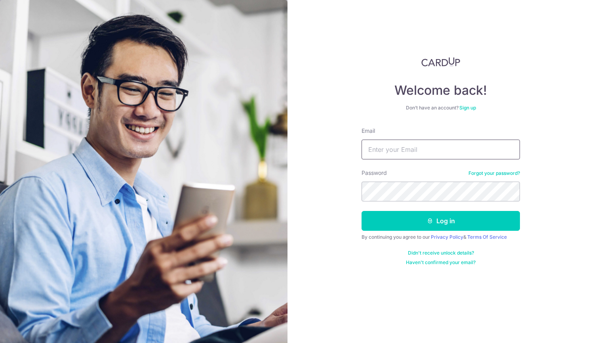
type input "[EMAIL_ADDRESS][DOMAIN_NAME]"
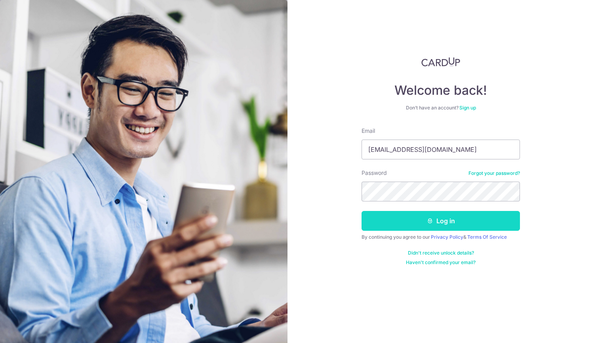
click at [376, 226] on button "Log in" at bounding box center [441, 221] width 158 height 20
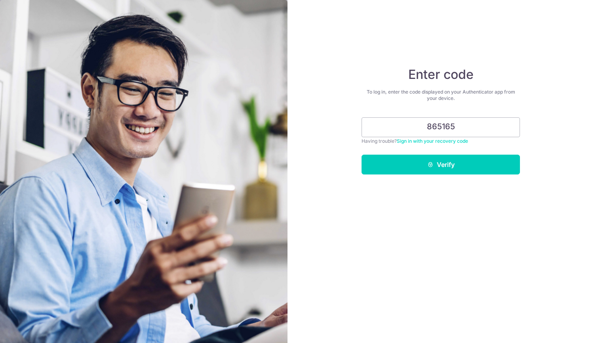
type input "865165"
click at [362, 154] on button "Verify" at bounding box center [441, 164] width 158 height 20
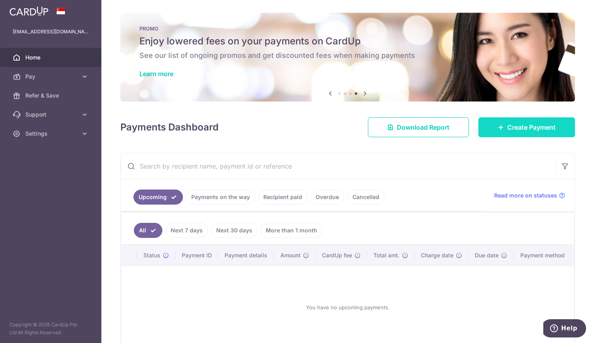
click at [543, 128] on span "Create Payment" at bounding box center [531, 127] width 48 height 10
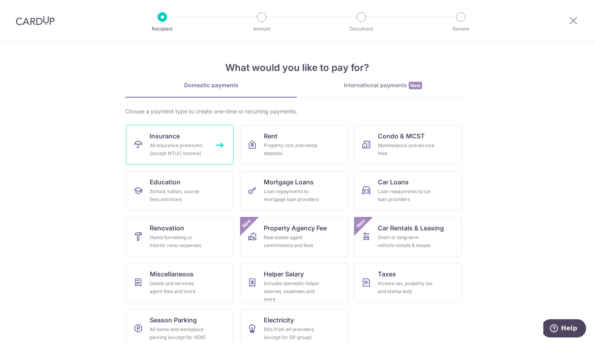
click at [158, 141] on link "Insurance All insurance premiums (except NTUC Income)" at bounding box center [180, 145] width 108 height 40
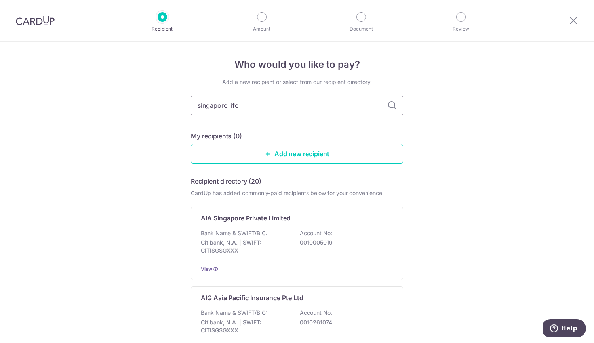
type input "singapore life"
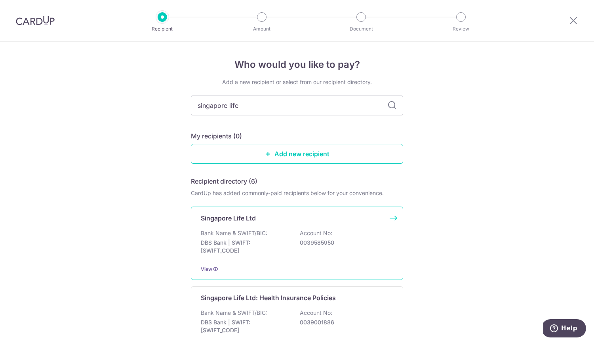
click at [307, 250] on div "Bank Name & SWIFT/BIC: DBS Bank | SWIFT: DBSSSGSGXXX Account No: 0039585950" at bounding box center [297, 243] width 193 height 29
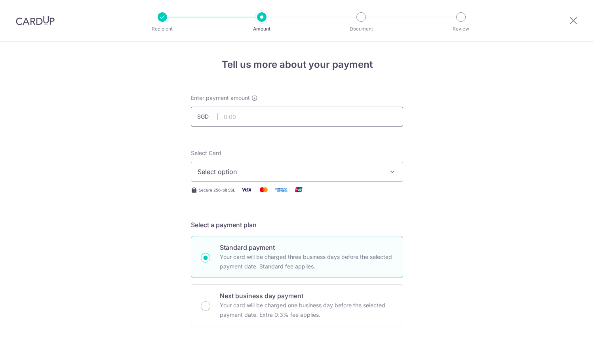
click at [241, 117] on input "text" at bounding box center [297, 117] width 212 height 20
type input "394.49"
click at [248, 177] on button "Select option" at bounding box center [297, 172] width 212 height 20
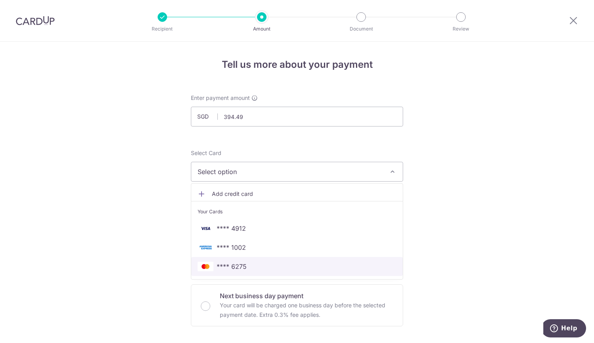
click at [232, 268] on span "**** 6275" at bounding box center [232, 266] width 30 height 10
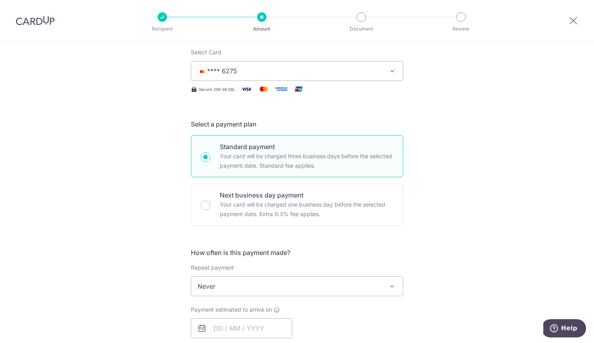
scroll to position [159, 0]
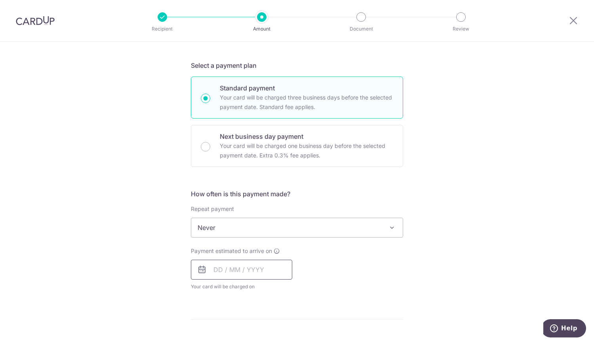
click at [217, 265] on input "text" at bounding box center [241, 269] width 101 height 20
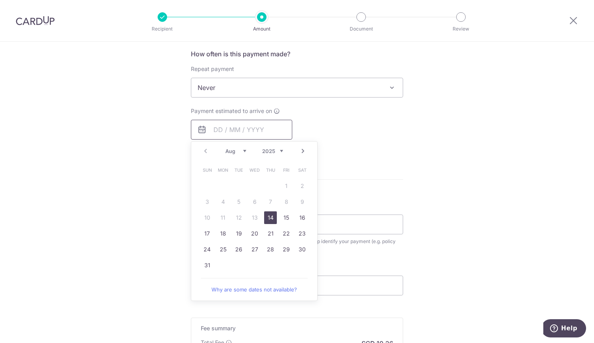
scroll to position [299, 0]
click at [269, 215] on link "14" at bounding box center [270, 217] width 13 height 13
type input "14/08/2025"
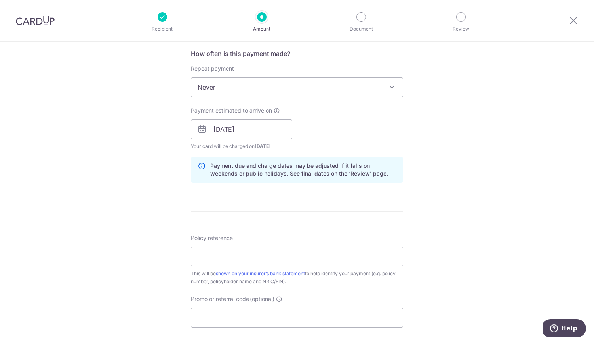
click at [166, 196] on div "Tell us more about your payment Enter payment amount SGD 394.49 394.49 Select C…" at bounding box center [297, 116] width 594 height 749
click at [206, 254] on input "Policy reference" at bounding box center [297, 256] width 212 height 20
paste input "G2872858"
type input "G2872858"
click at [102, 186] on div "Tell us more about your payment Enter payment amount SGD 394.49 394.49 Select C…" at bounding box center [297, 116] width 594 height 749
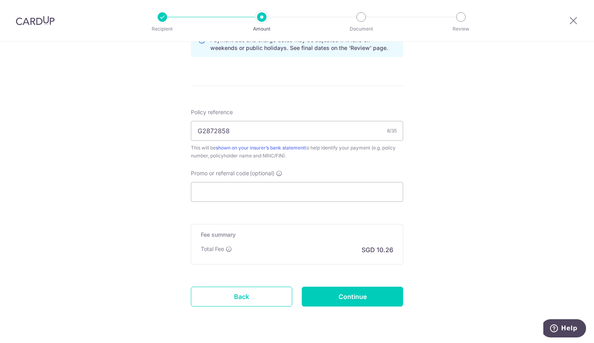
scroll to position [425, 0]
click at [221, 194] on input "Promo or referral code (optional)" at bounding box center [297, 191] width 212 height 20
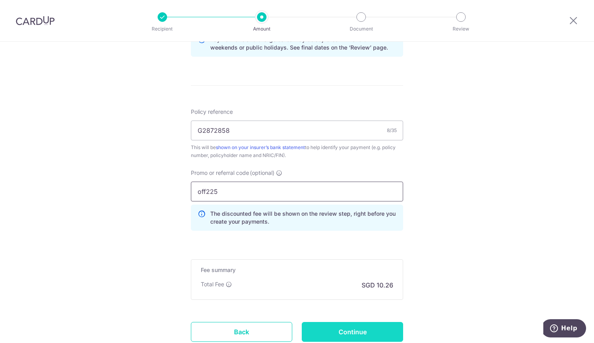
type input "off225"
click at [342, 329] on input "Continue" at bounding box center [352, 332] width 101 height 20
type input "Create Schedule"
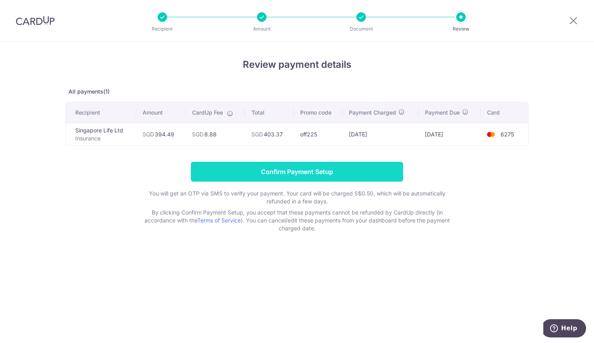
click at [268, 173] on input "Confirm Payment Setup" at bounding box center [297, 172] width 212 height 20
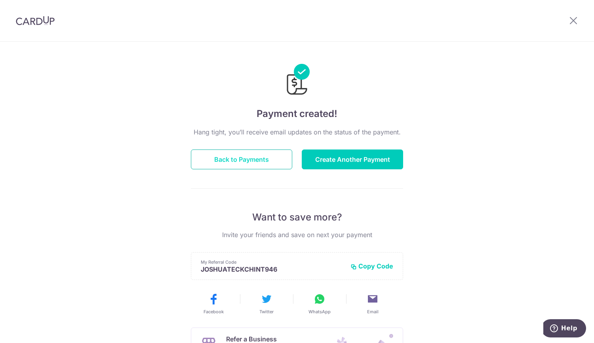
click at [250, 151] on button "Back to Payments" at bounding box center [241, 159] width 101 height 20
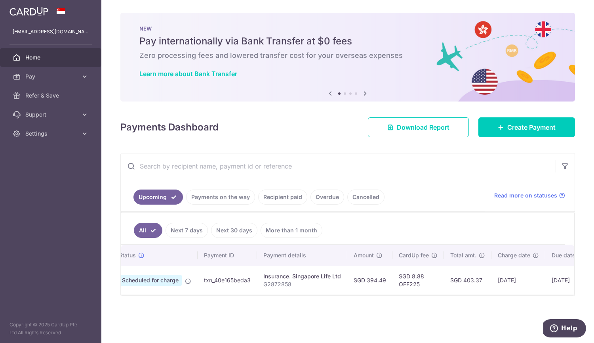
scroll to position [0, 25]
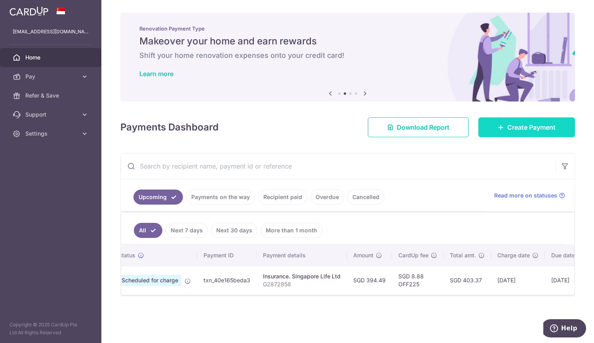
click at [491, 124] on link "Create Payment" at bounding box center [526, 127] width 97 height 20
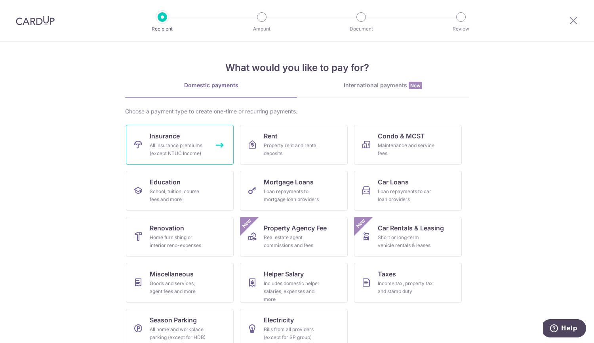
click at [130, 136] on link "Insurance All insurance premiums (except NTUC Income)" at bounding box center [180, 145] width 108 height 40
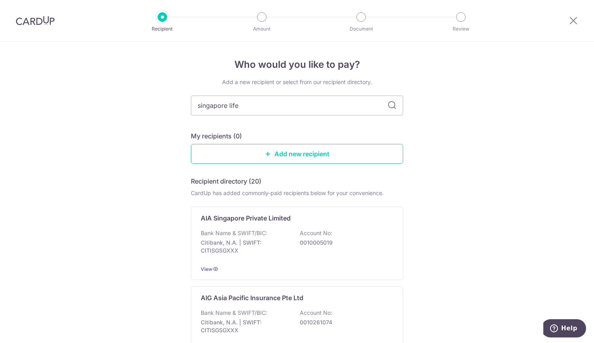
type input "singapore life"
click at [264, 227] on div "Singapore Life Ltd Bank Name & SWIFT/BIC: DBS Bank | SWIFT: DBSSSGSGXXX Account…" at bounding box center [297, 242] width 212 height 73
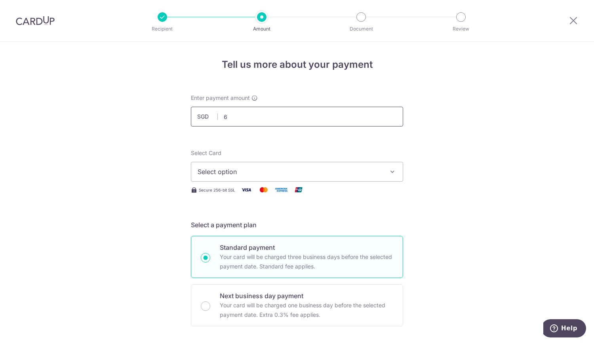
click at [266, 119] on input "6" at bounding box center [297, 117] width 212 height 20
type input "652.33"
click at [258, 172] on span "Select option" at bounding box center [290, 172] width 185 height 10
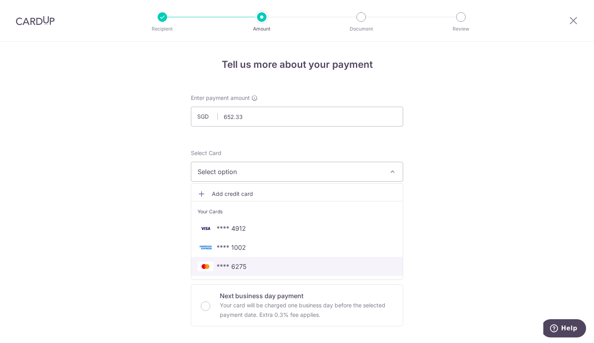
click at [238, 261] on link "**** 6275" at bounding box center [297, 266] width 212 height 19
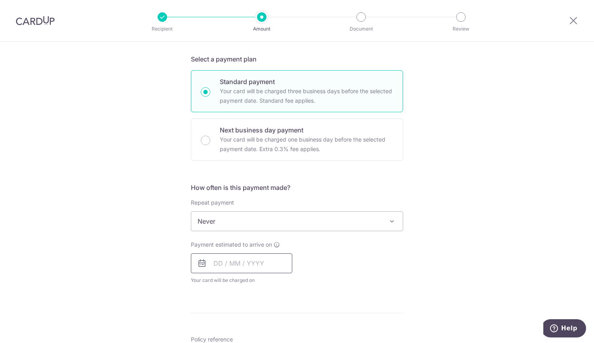
scroll to position [168, 0]
click at [235, 268] on input "text" at bounding box center [241, 261] width 101 height 20
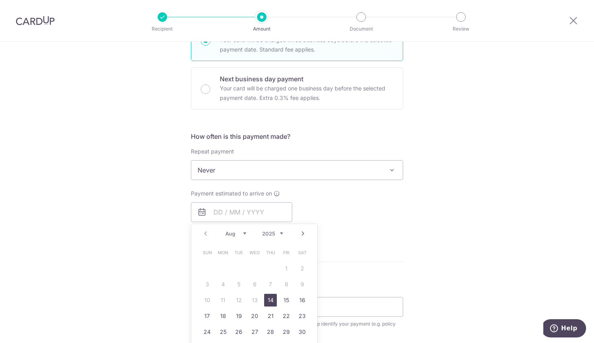
click at [267, 303] on link "14" at bounding box center [270, 300] width 13 height 13
type input "14/08/2025"
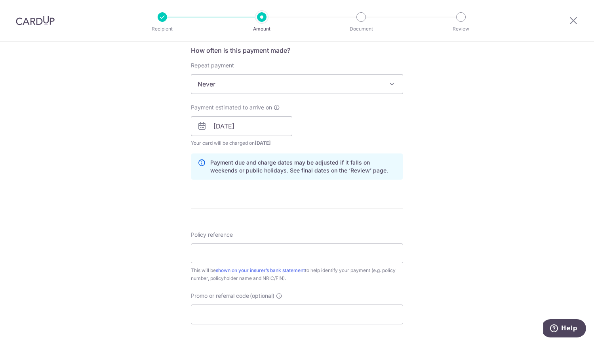
scroll to position [329, 0]
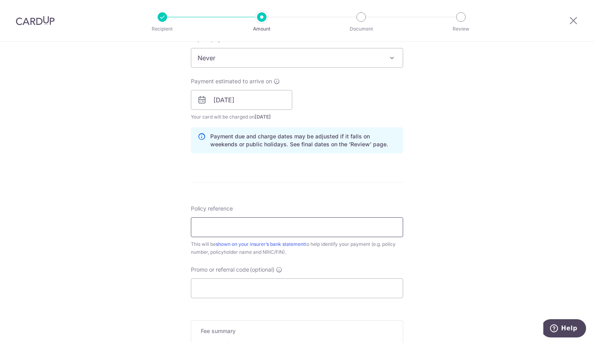
click at [234, 233] on input "Policy reference" at bounding box center [297, 227] width 212 height 20
type input "G2871687"
click at [217, 285] on input "Promo or referral code (optional)" at bounding box center [297, 288] width 212 height 20
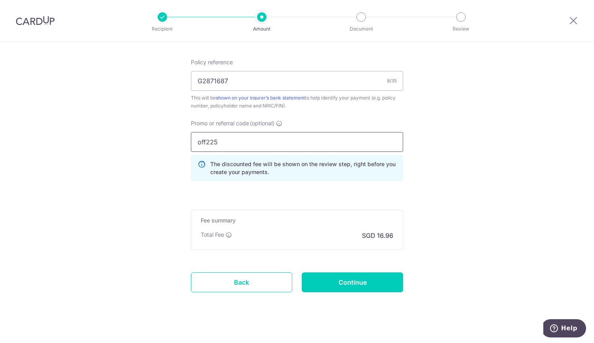
scroll to position [484, 0]
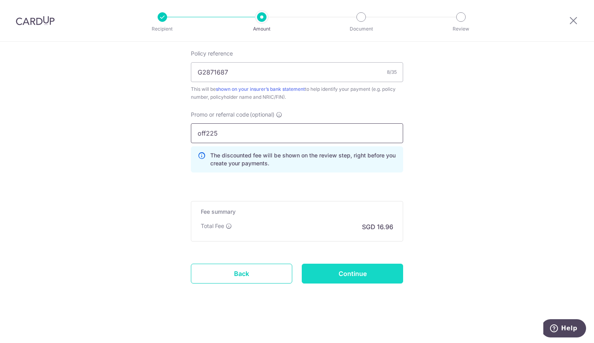
type input "off225"
click at [314, 274] on input "Continue" at bounding box center [352, 273] width 101 height 20
type input "Create Schedule"
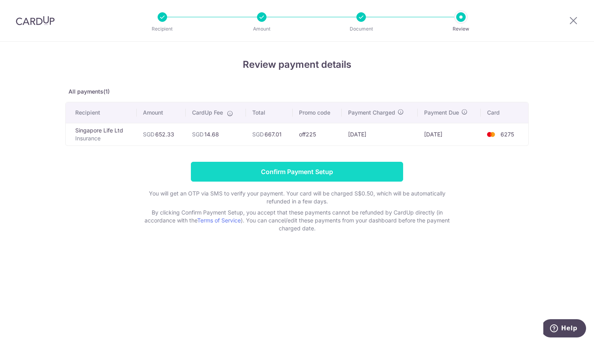
click at [272, 170] on input "Confirm Payment Setup" at bounding box center [297, 172] width 212 height 20
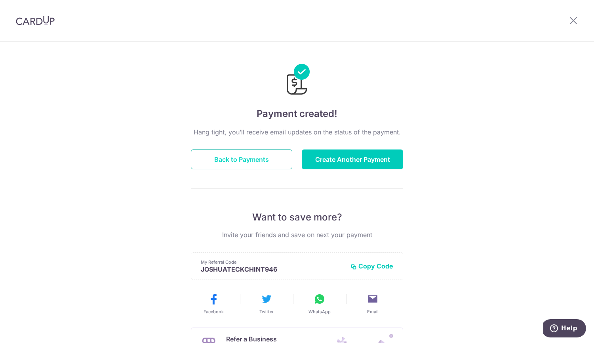
click at [238, 156] on button "Back to Payments" at bounding box center [241, 159] width 101 height 20
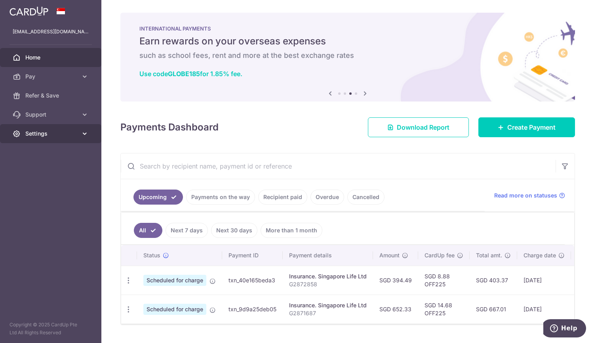
click at [56, 143] on link "Settings" at bounding box center [50, 133] width 101 height 19
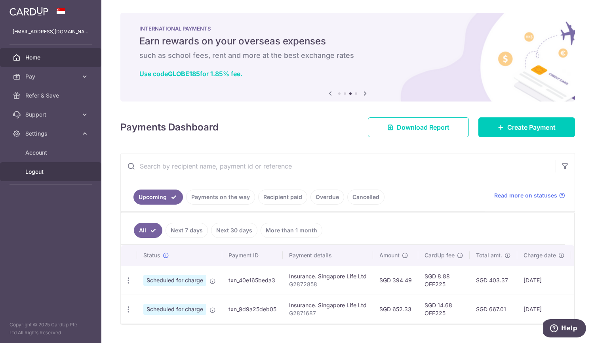
click at [39, 172] on span "Logout" at bounding box center [51, 172] width 52 height 8
